Goal: Information Seeking & Learning: Learn about a topic

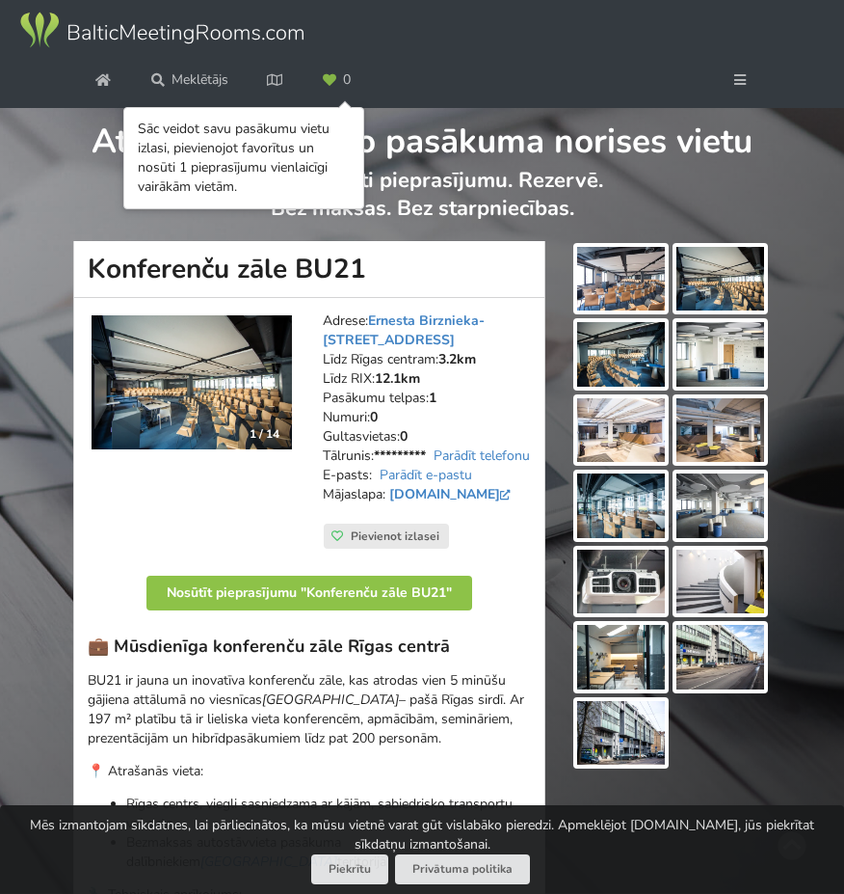
click at [239, 441] on div "1 / 14" at bounding box center [264, 433] width 53 height 29
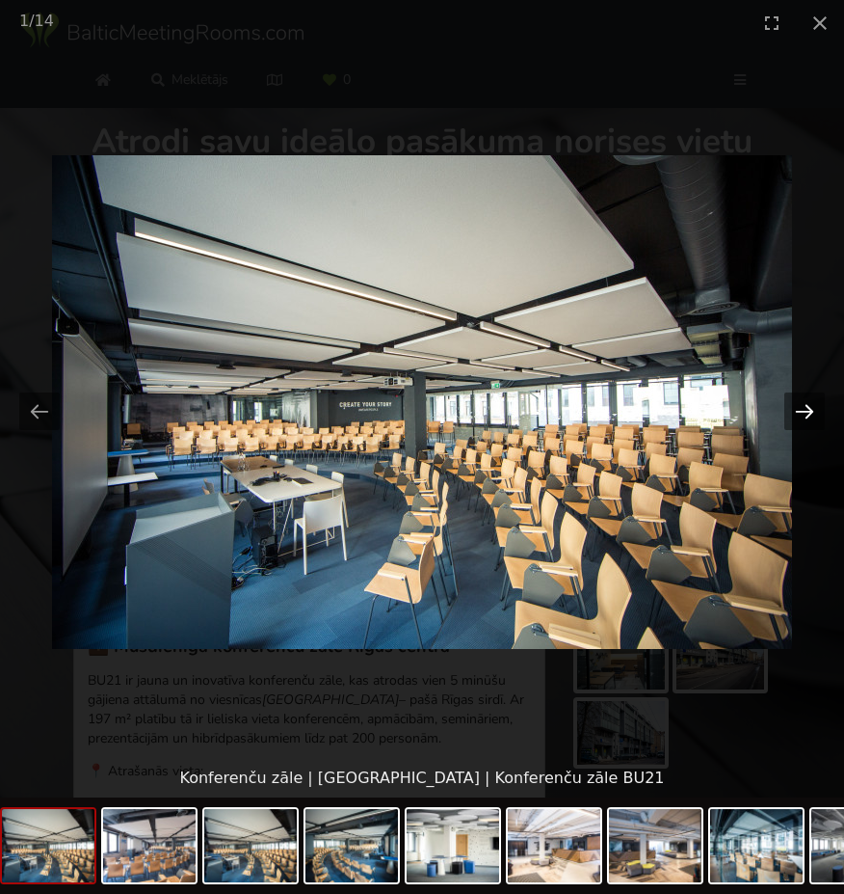
click at [793, 418] on button "Next slide" at bounding box center [805, 411] width 40 height 38
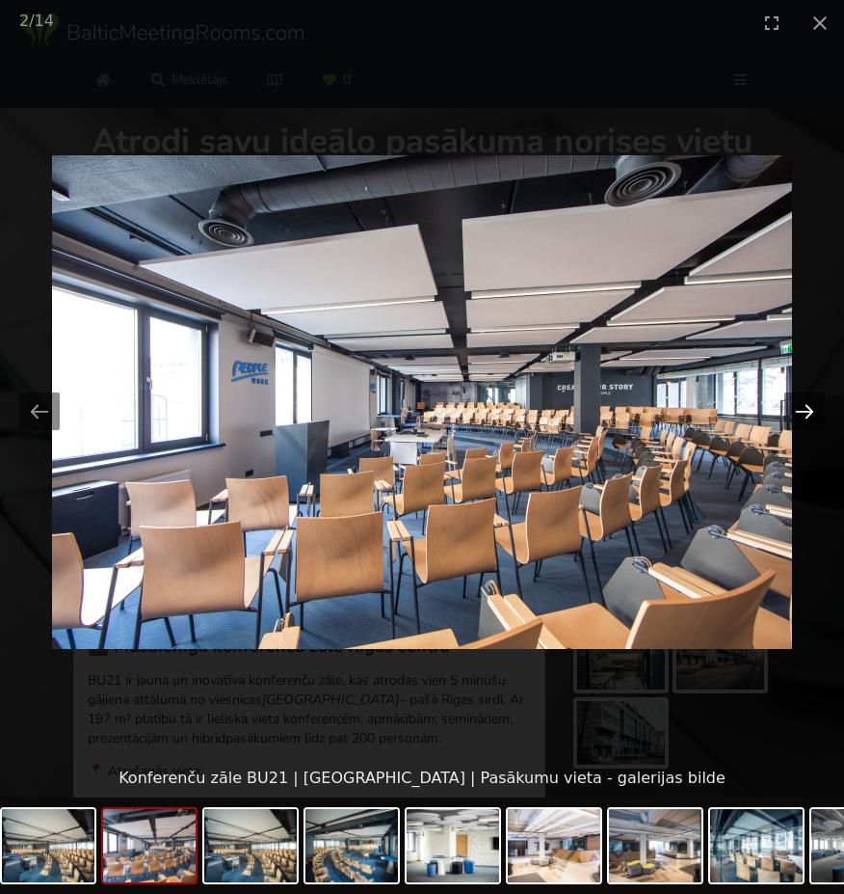
click at [793, 418] on button "Next slide" at bounding box center [805, 411] width 40 height 38
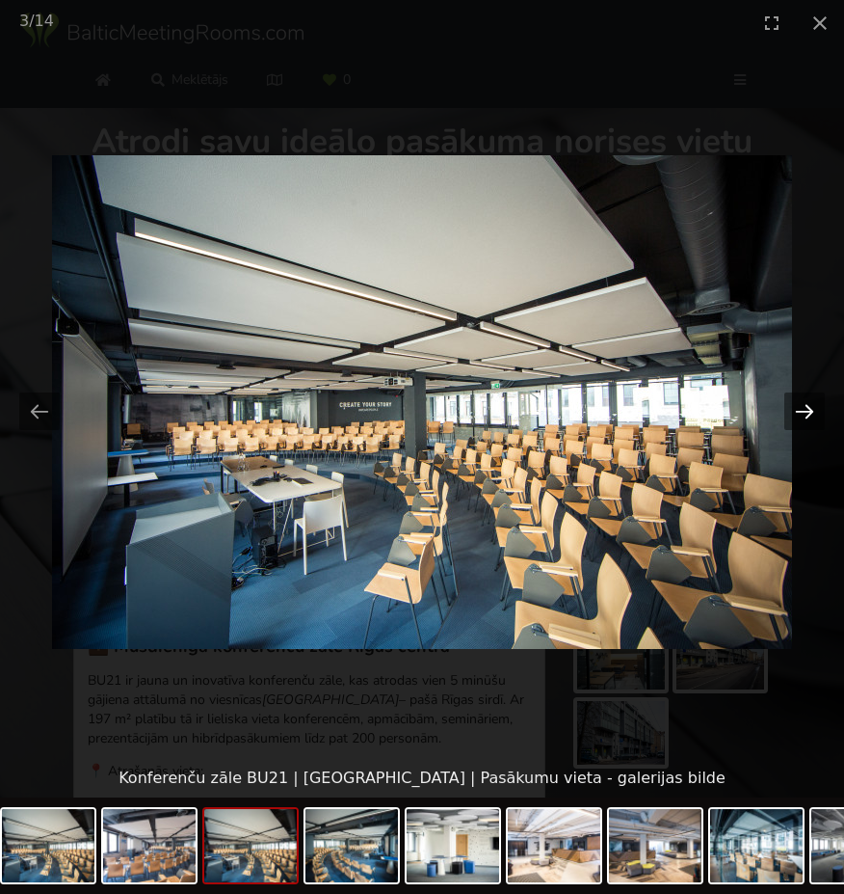
click at [793, 418] on button "Next slide" at bounding box center [805, 411] width 40 height 38
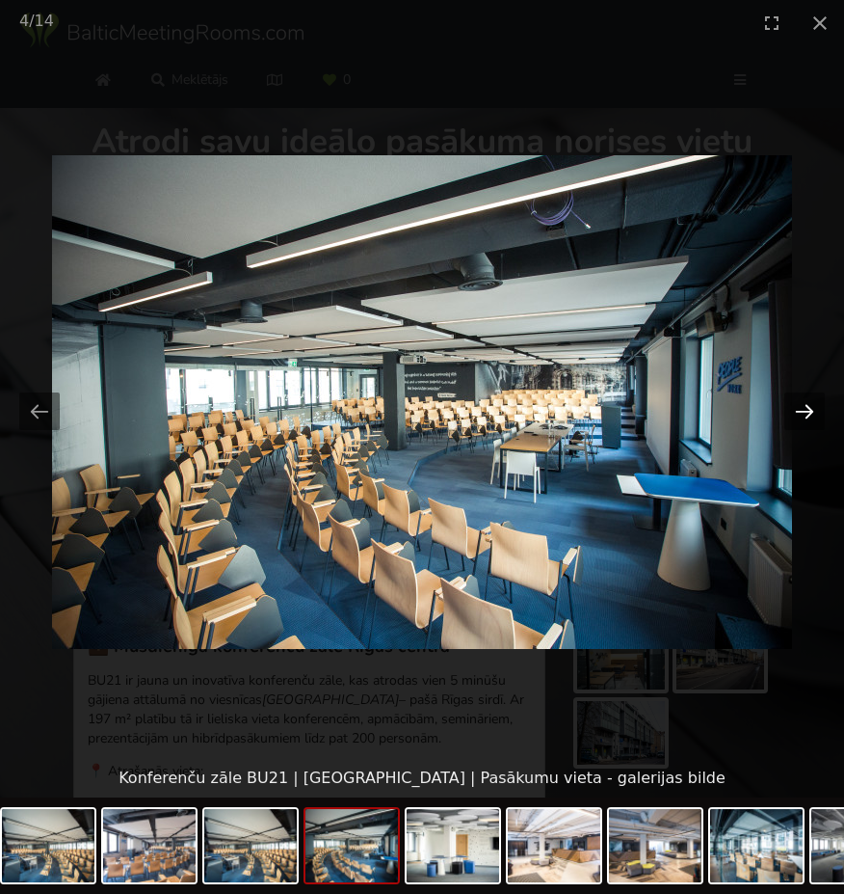
click at [790, 414] on button "Next slide" at bounding box center [805, 411] width 40 height 38
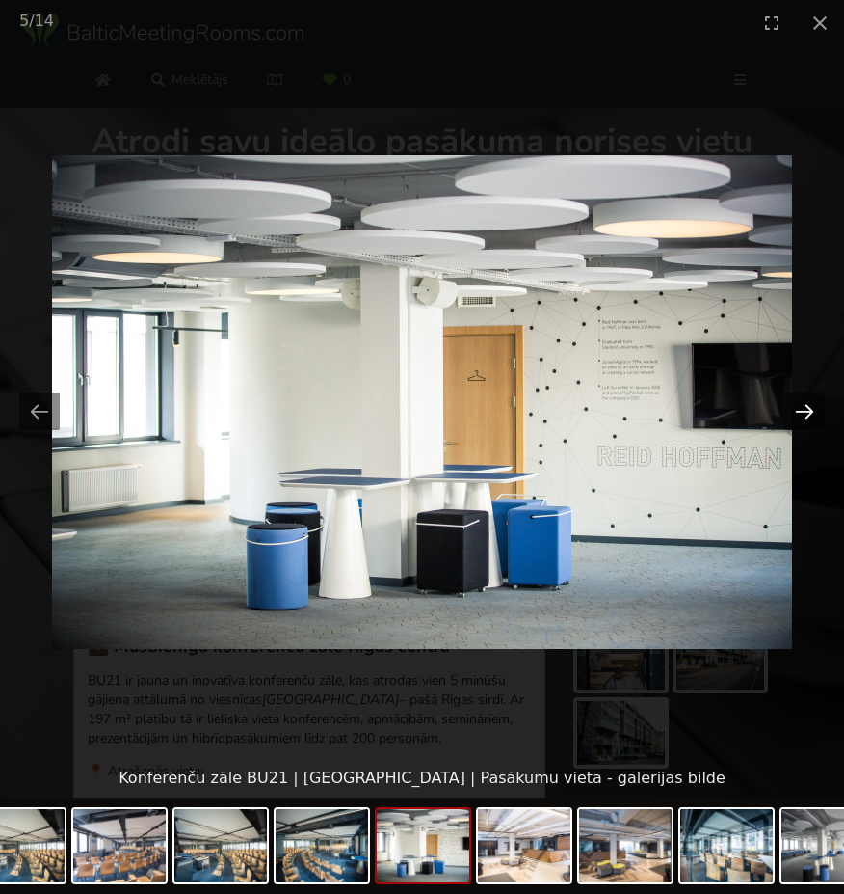
click at [790, 414] on button "Next slide" at bounding box center [805, 411] width 40 height 38
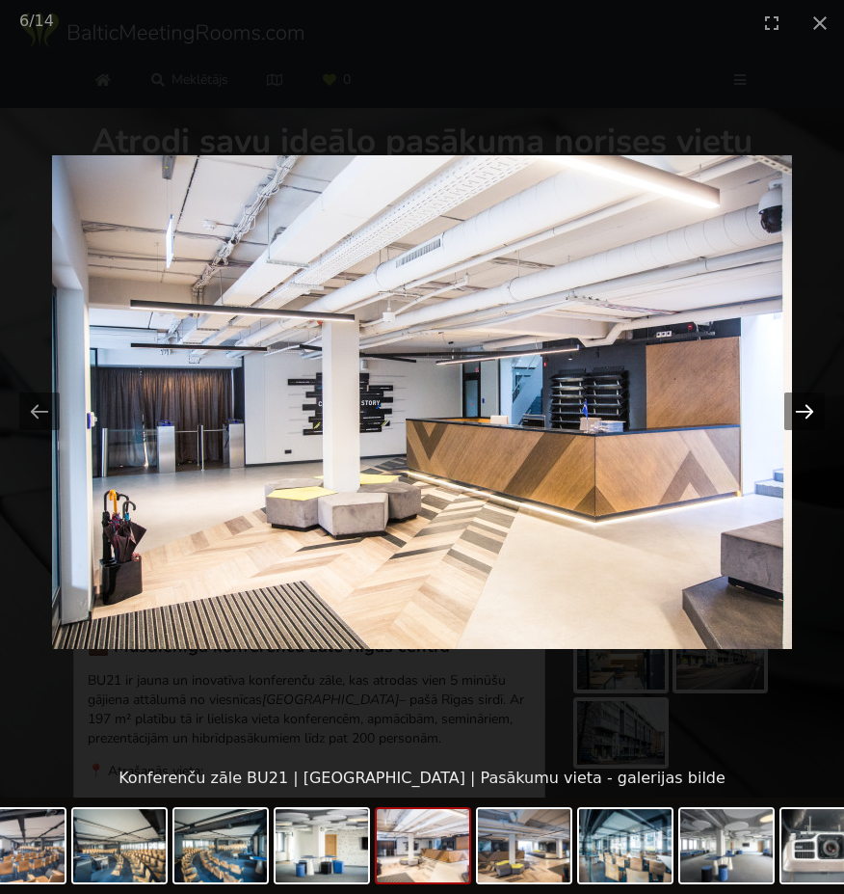
click at [790, 414] on button "Next slide" at bounding box center [805, 411] width 40 height 38
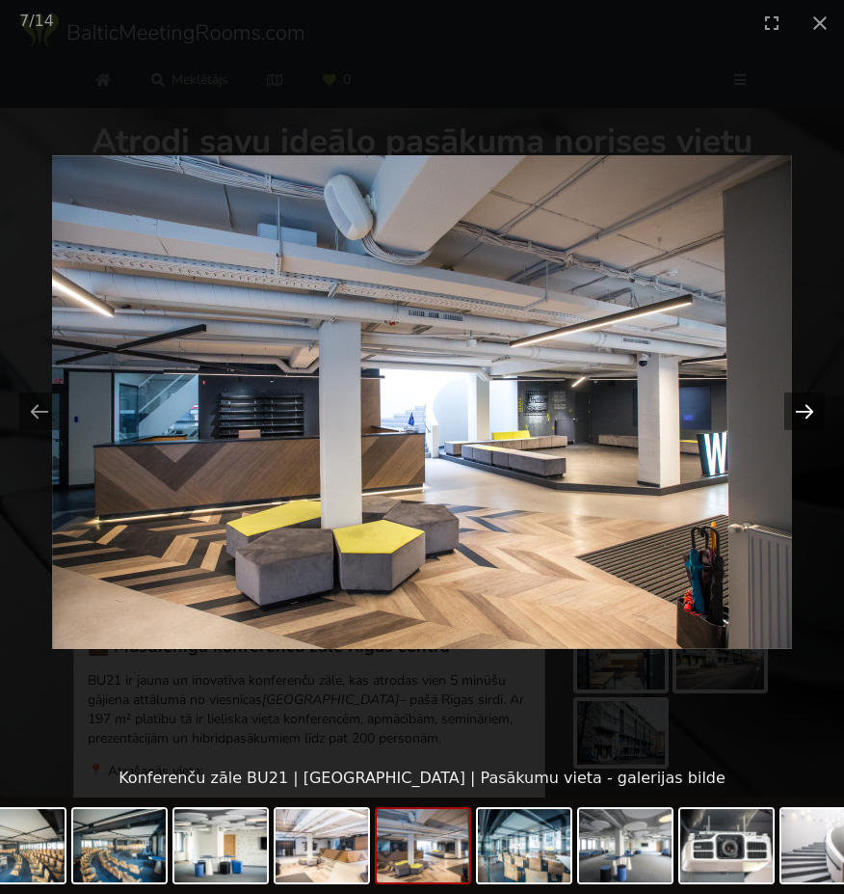
click at [790, 414] on button "Next slide" at bounding box center [805, 411] width 40 height 38
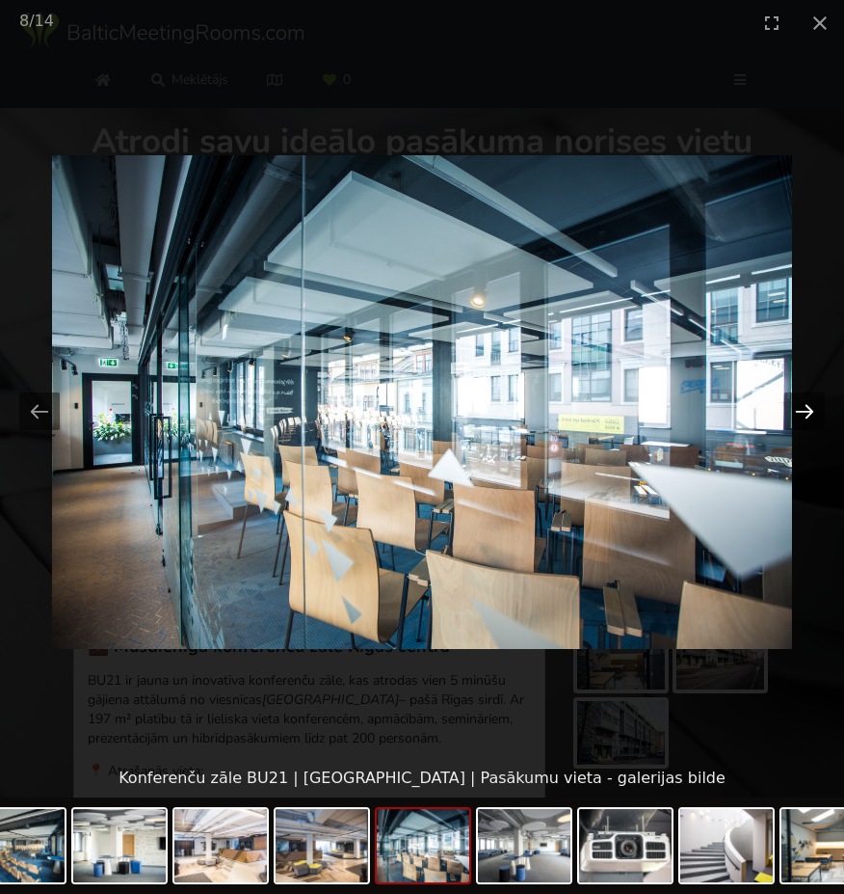
click at [790, 414] on button "Next slide" at bounding box center [805, 411] width 40 height 38
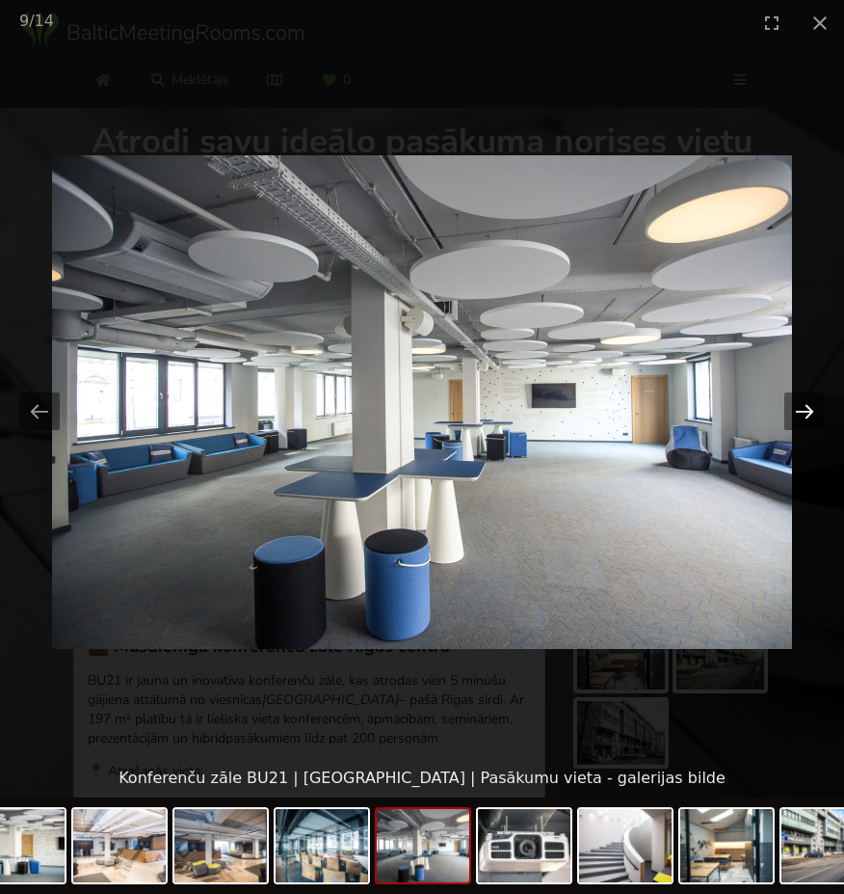
click at [790, 414] on button "Next slide" at bounding box center [805, 411] width 40 height 38
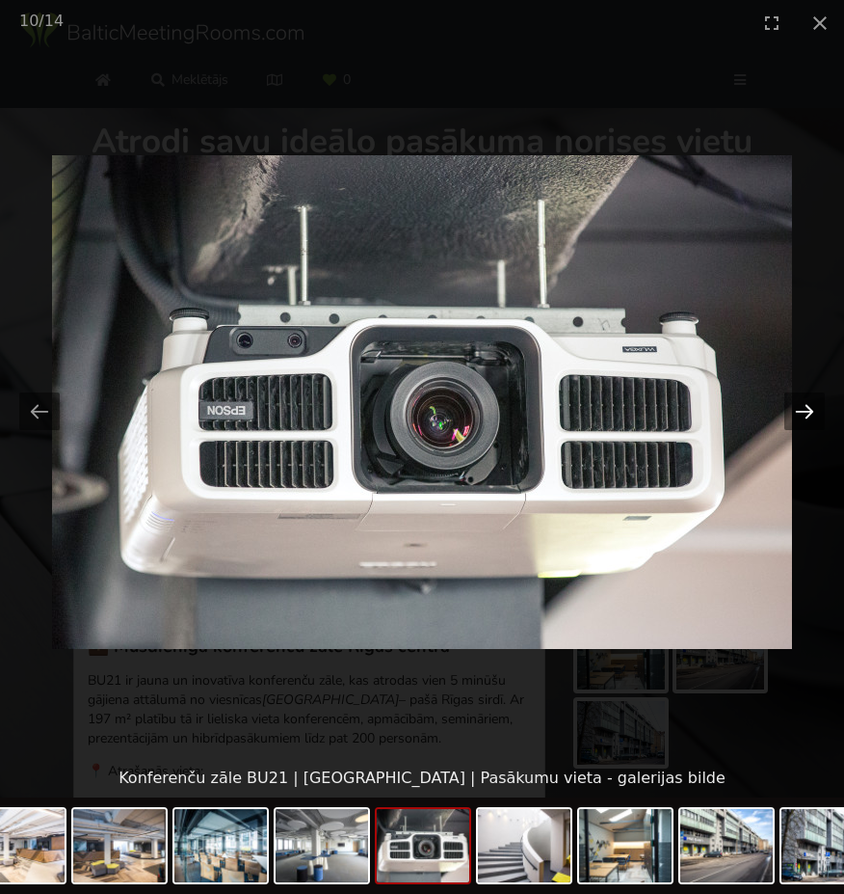
click at [790, 414] on button "Next slide" at bounding box center [805, 411] width 40 height 38
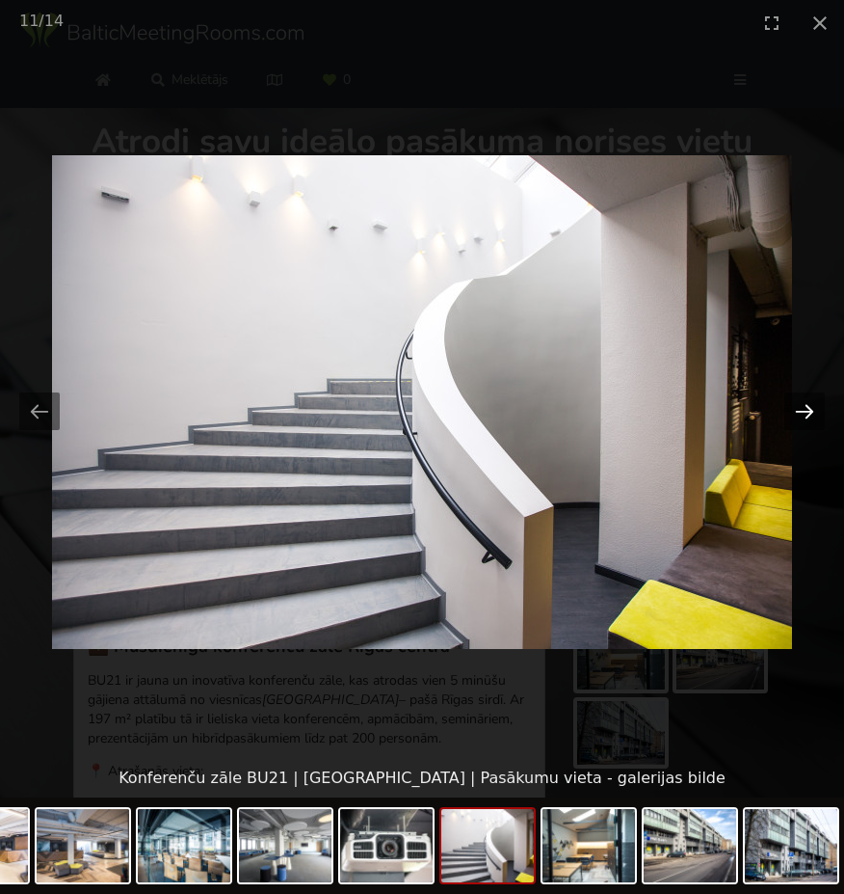
click at [790, 414] on button "Next slide" at bounding box center [805, 411] width 40 height 38
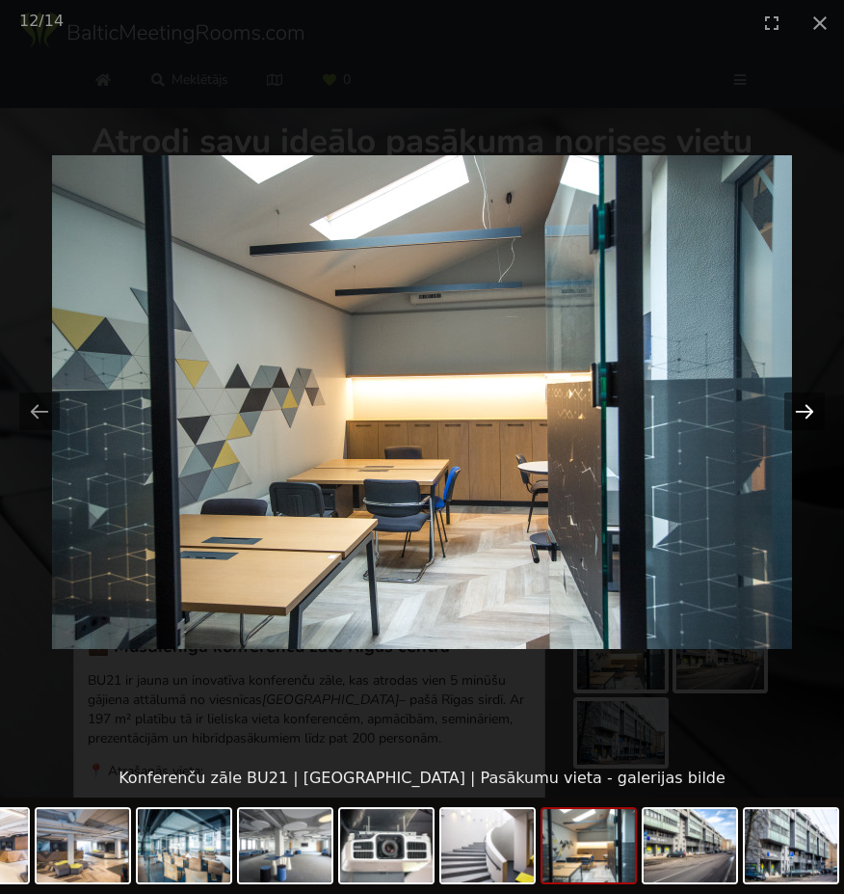
click at [790, 414] on button "Next slide" at bounding box center [805, 411] width 40 height 38
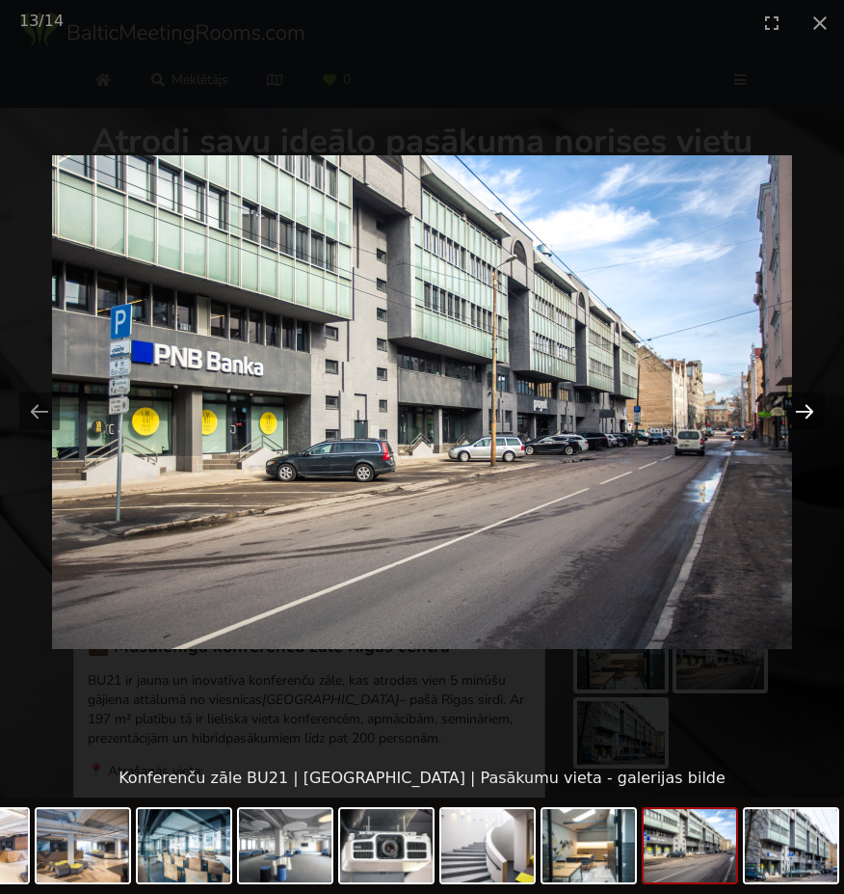
click at [790, 414] on button "Next slide" at bounding box center [805, 411] width 40 height 38
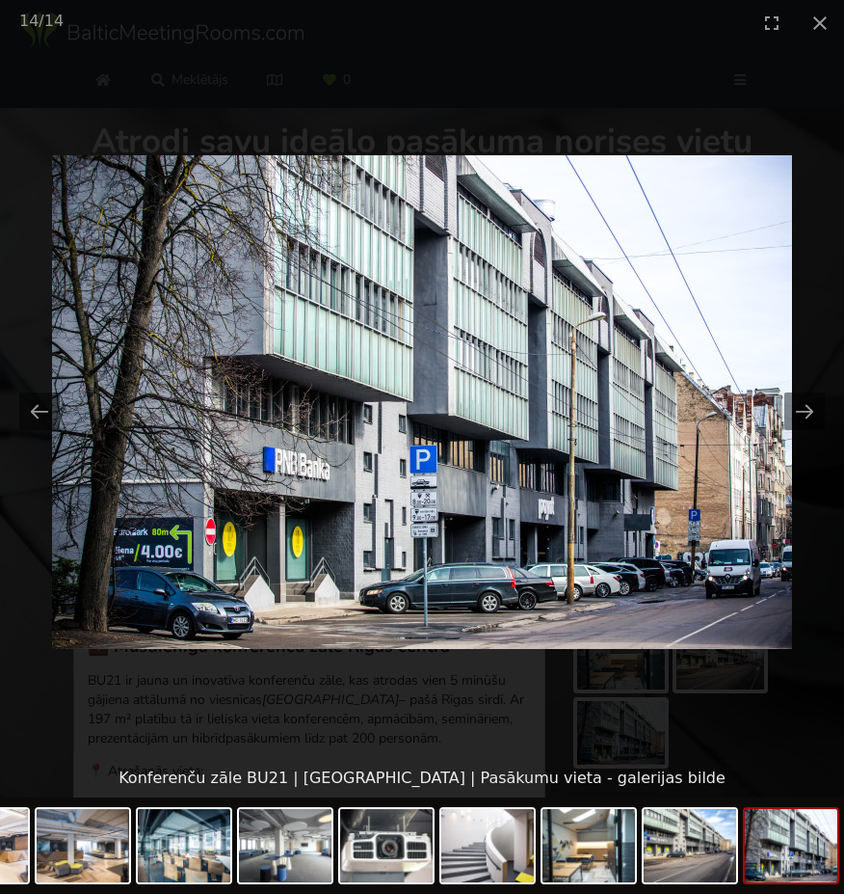
click at [783, 407] on img at bounding box center [422, 402] width 740 height 494
click at [831, 15] on button "Close gallery" at bounding box center [820, 22] width 48 height 45
